Goal: Use online tool/utility: Use online tool/utility

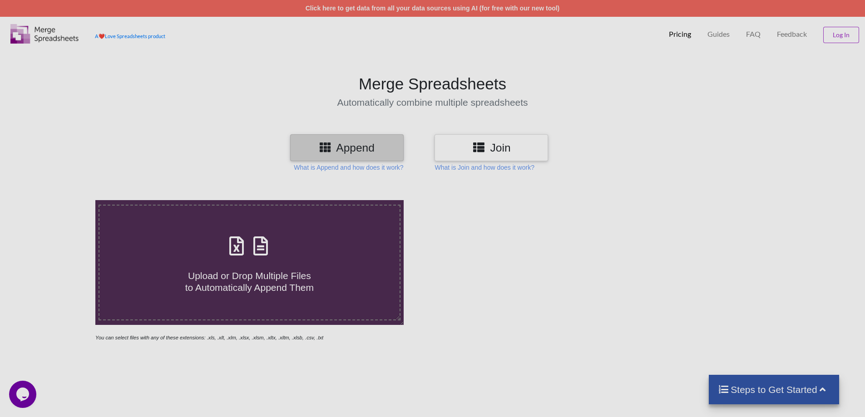
click at [323, 268] on h4 "Upload or Drop Multiple Files to Automatically Append Them" at bounding box center [249, 276] width 300 height 34
click at [62, 200] on input "Upload or Drop Multiple Files to Automatically Append Them" at bounding box center [62, 200] width 0 height 0
click at [373, 168] on p "What is Append and how does it work?" at bounding box center [348, 167] width 109 height 9
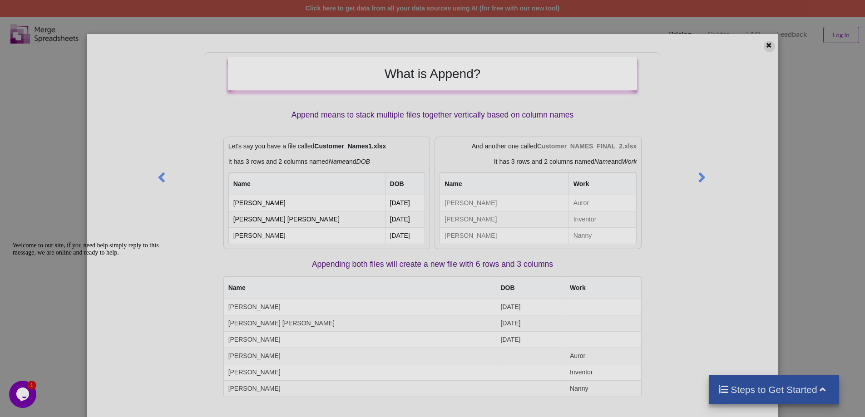
click at [765, 45] on icon at bounding box center [769, 44] width 8 height 6
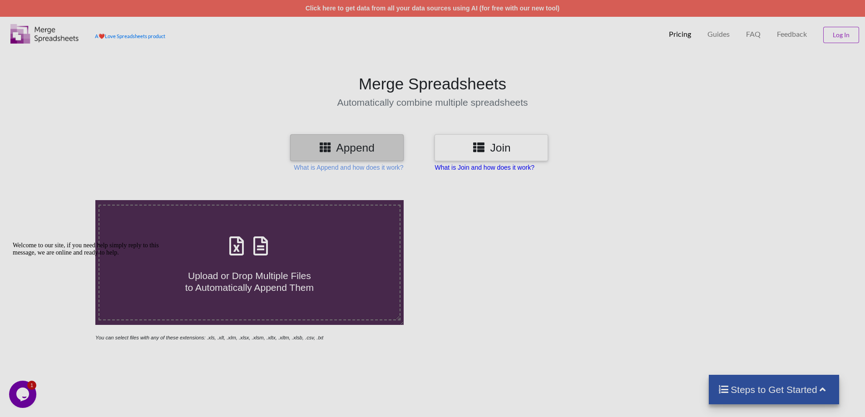
click at [505, 167] on p "What is Join and how does it work?" at bounding box center [483, 167] width 99 height 9
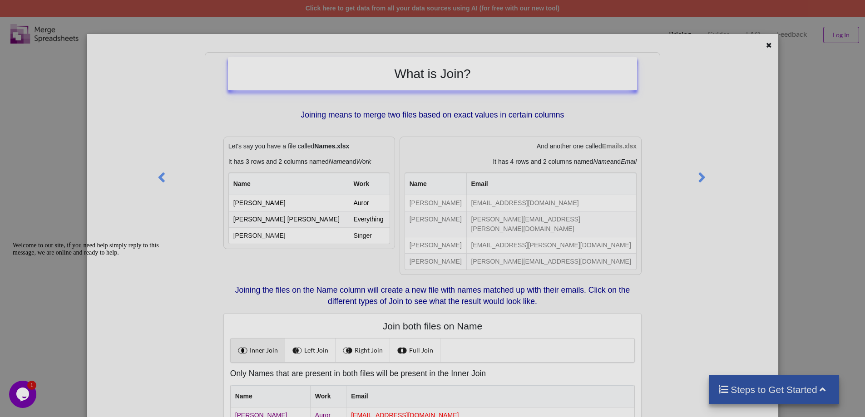
scroll to position [103, 0]
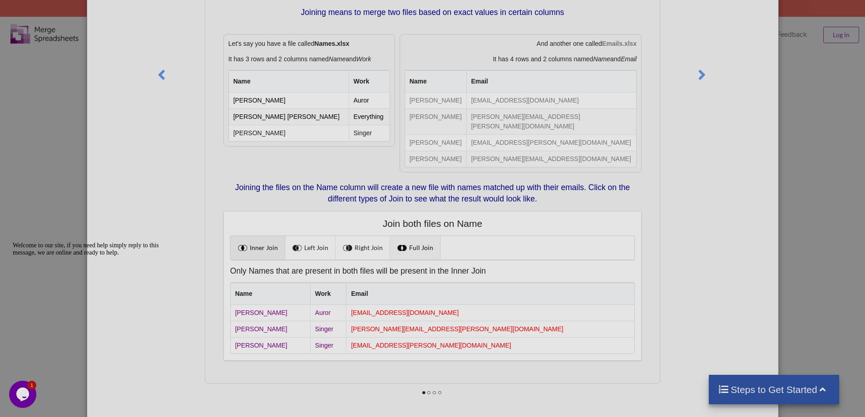
click at [434, 241] on link "Full Join" at bounding box center [415, 248] width 50 height 24
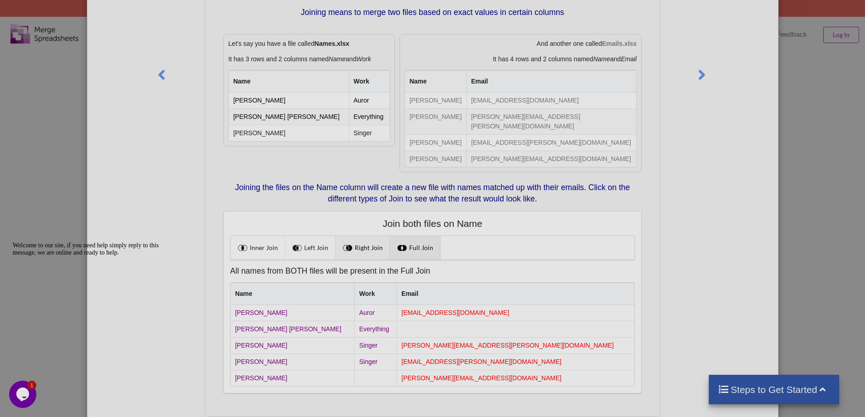
click at [374, 241] on link "Right Join" at bounding box center [362, 248] width 54 height 24
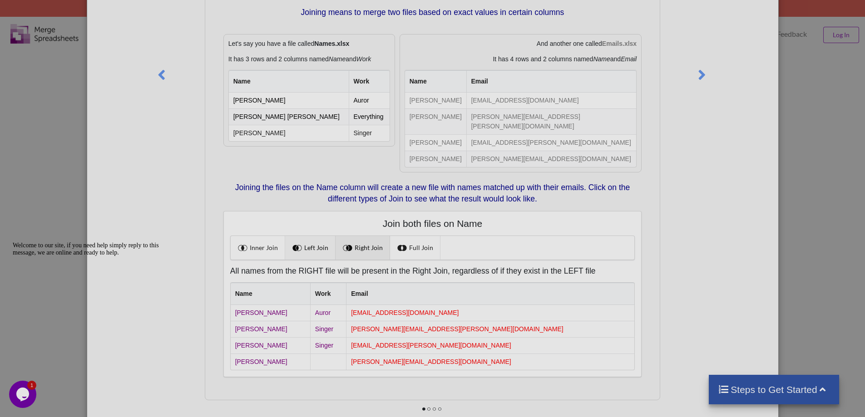
click at [305, 236] on link "Left Join" at bounding box center [310, 248] width 50 height 24
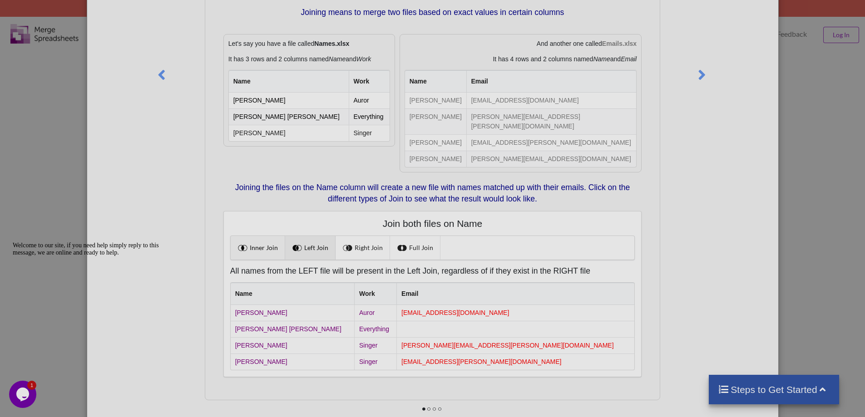
click at [238, 236] on link "Inner Join" at bounding box center [258, 248] width 54 height 24
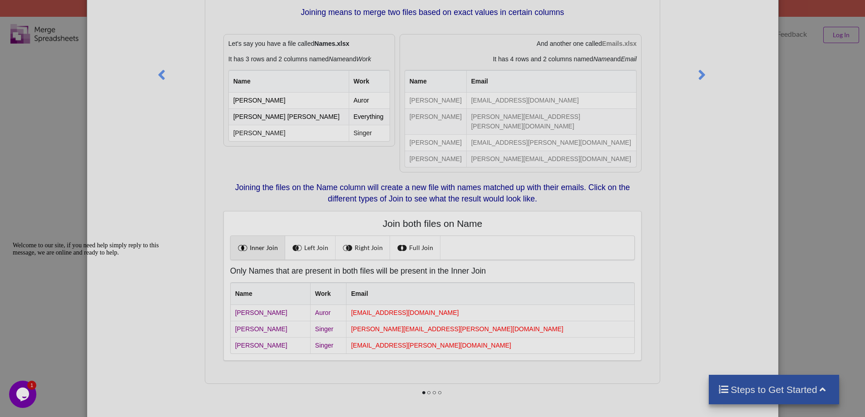
scroll to position [0, 0]
